Goal: Information Seeking & Learning: Learn about a topic

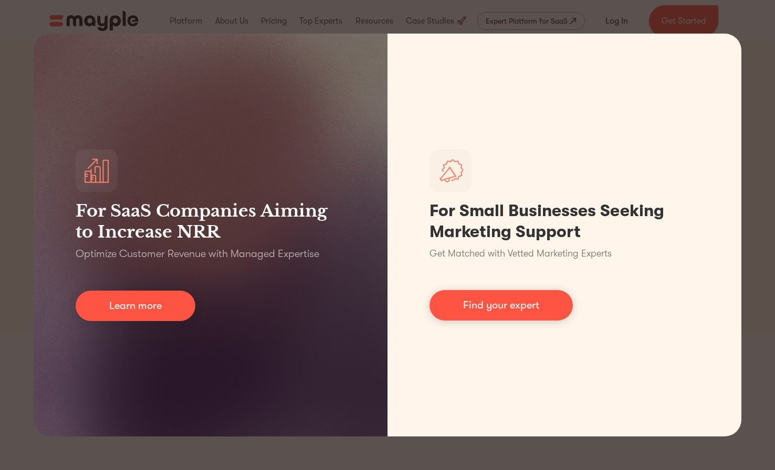
click at [743, 23] on div "For SaaS Companies Aiming to Increase NRR Optimize Customer Revenue with Manage…" at bounding box center [387, 235] width 775 height 470
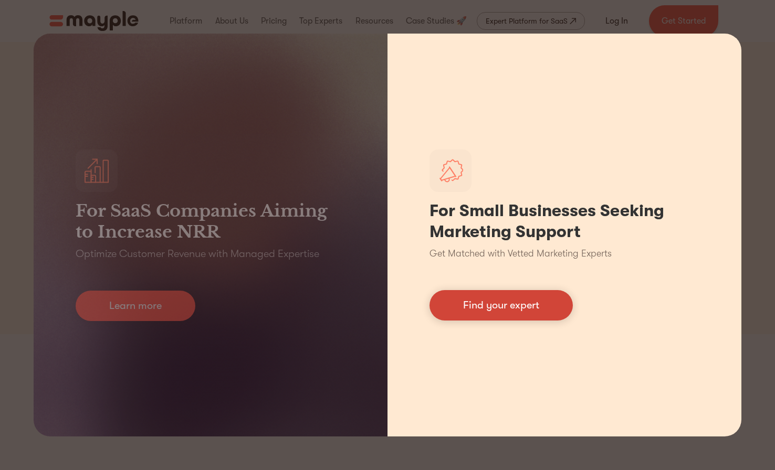
click at [468, 310] on link "Find your expert" at bounding box center [500, 305] width 143 height 30
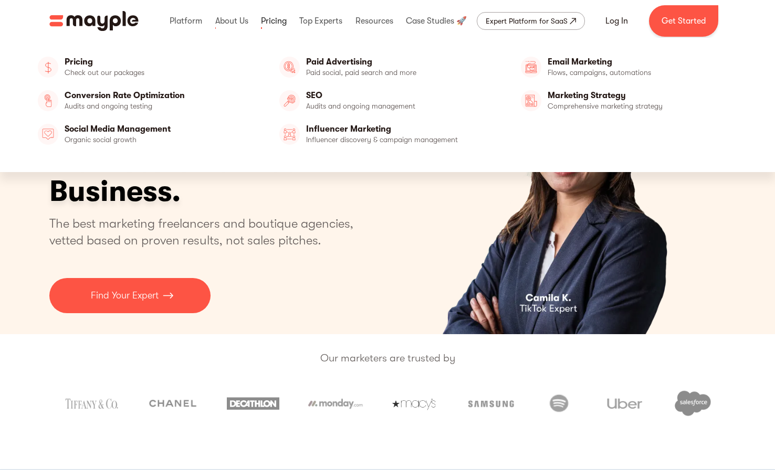
click at [275, 19] on link at bounding box center [273, 21] width 31 height 34
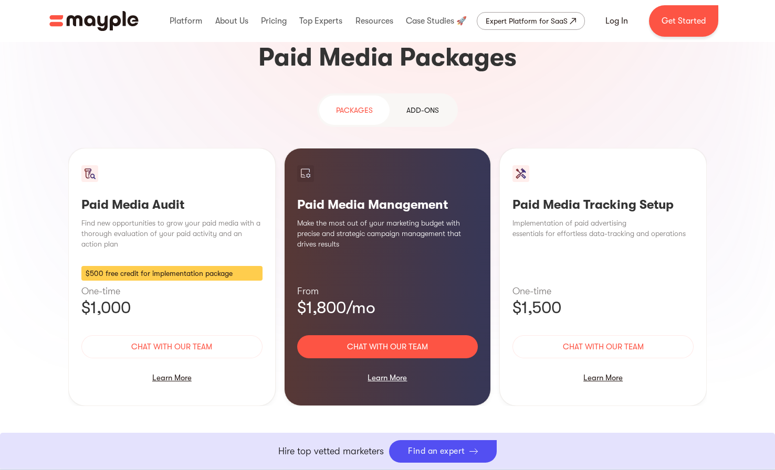
scroll to position [934, 0]
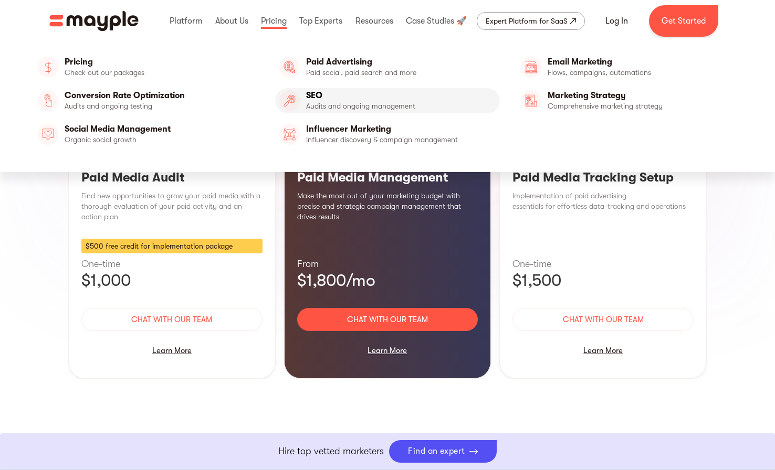
click at [316, 101] on link "SEO" at bounding box center [387, 100] width 225 height 25
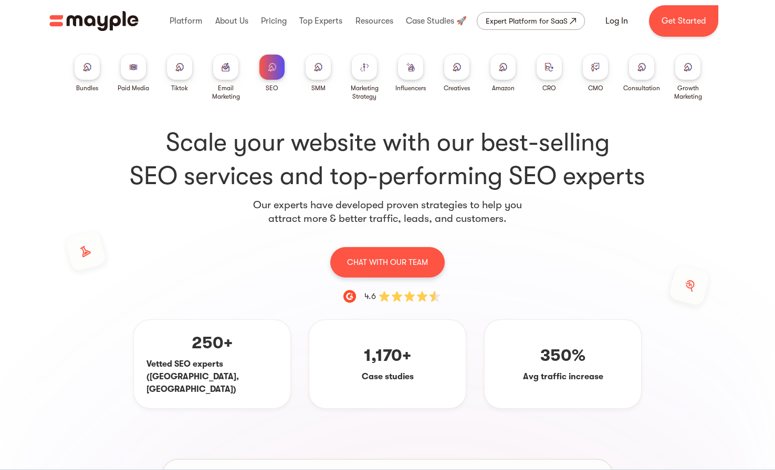
click at [600, 68] on div at bounding box center [594, 67] width 25 height 25
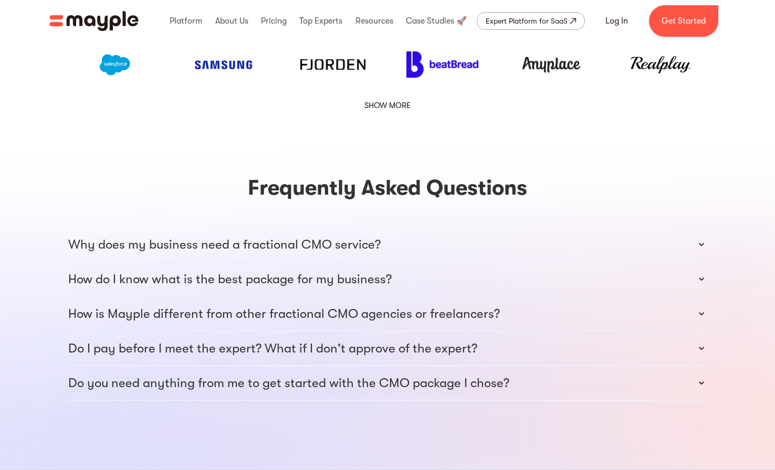
scroll to position [1610, 0]
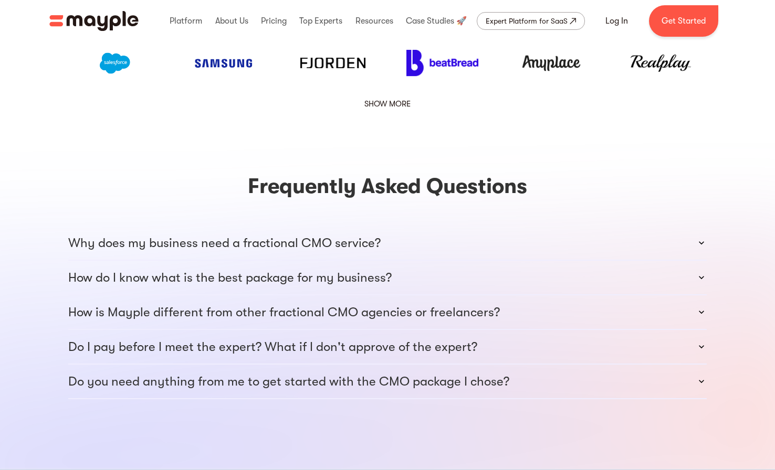
click at [441, 226] on div "Why does my business need a fractional CMO service?" at bounding box center [387, 243] width 638 height 34
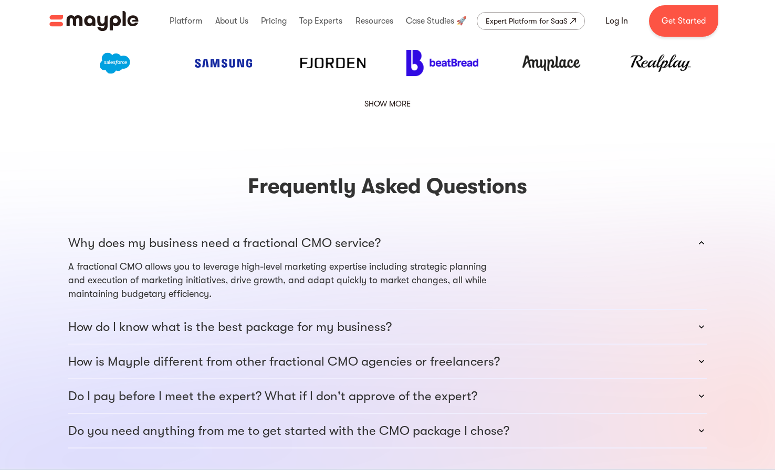
click at [441, 226] on div "Why does my business need a fractional CMO service?" at bounding box center [387, 243] width 638 height 34
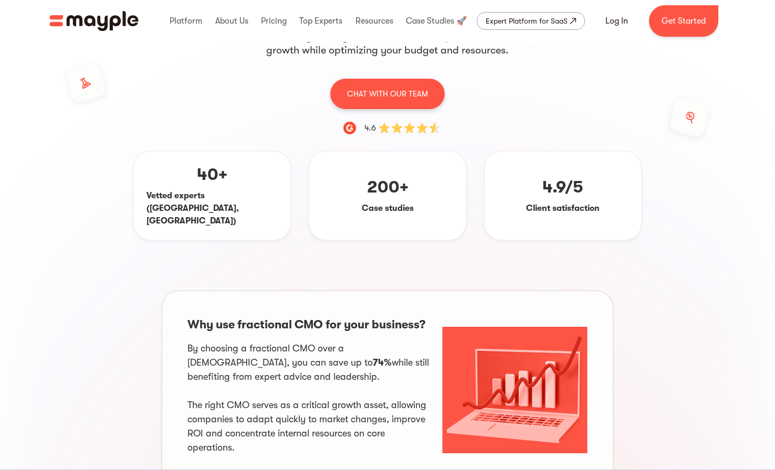
scroll to position [0, 0]
